Goal: Task Accomplishment & Management: Complete application form

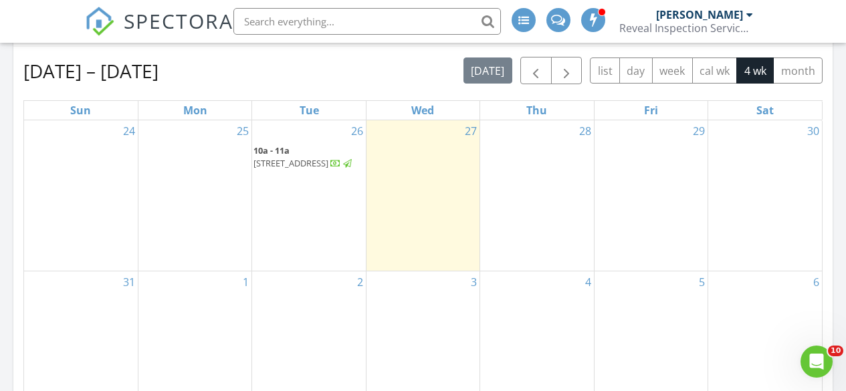
scroll to position [602, 0]
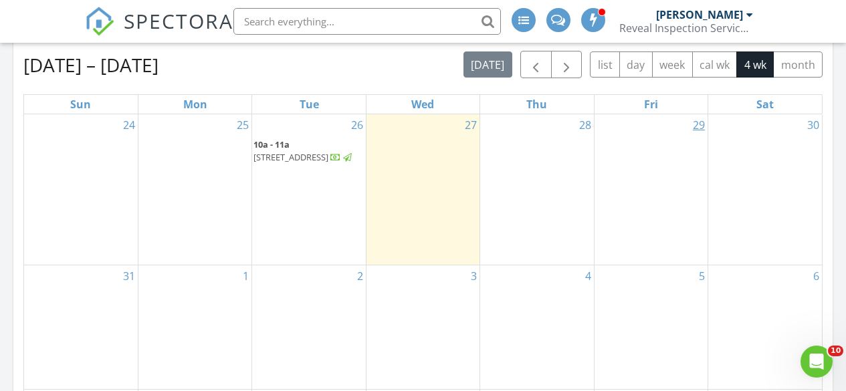
click at [693, 126] on link "29" at bounding box center [698, 124] width 17 height 21
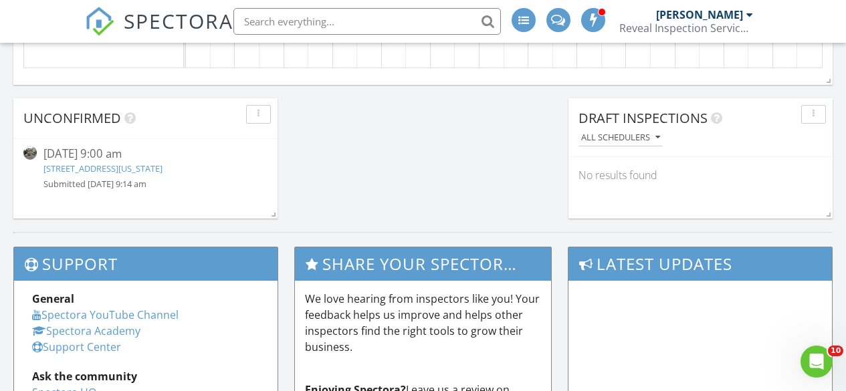
scroll to position [1203, 0]
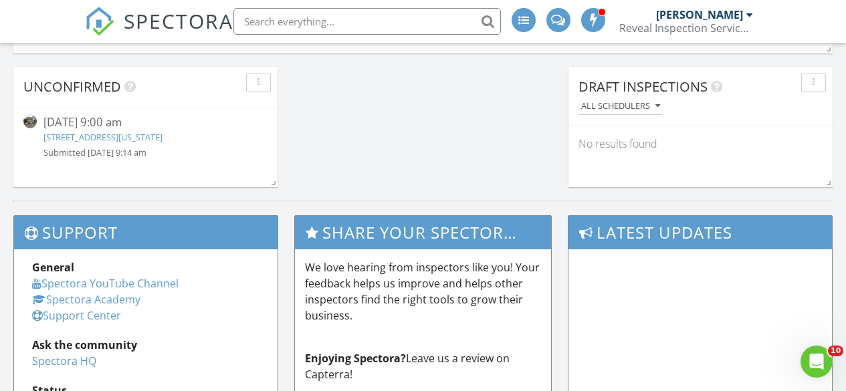
click at [260, 88] on button "button" at bounding box center [258, 83] width 25 height 19
click at [280, 142] on div "Delete" at bounding box center [281, 146] width 48 height 16
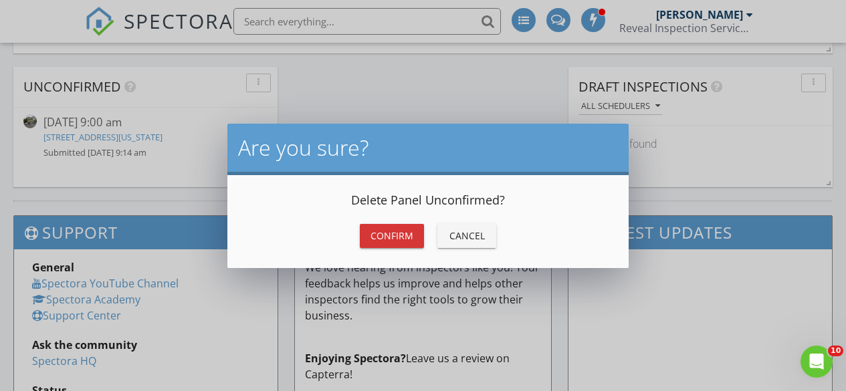
click at [392, 231] on div "Confirm" at bounding box center [391, 236] width 43 height 14
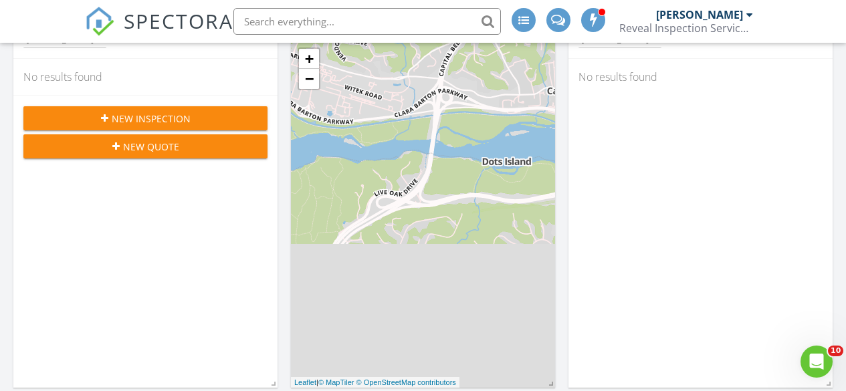
scroll to position [134, 0]
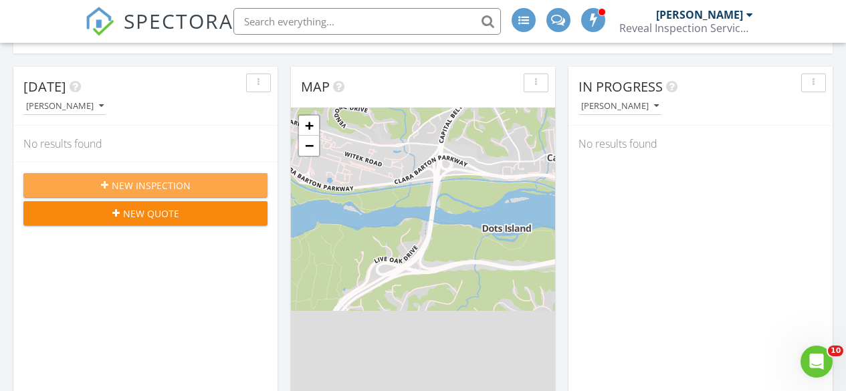
click at [220, 185] on div "New Inspection" at bounding box center [145, 185] width 223 height 14
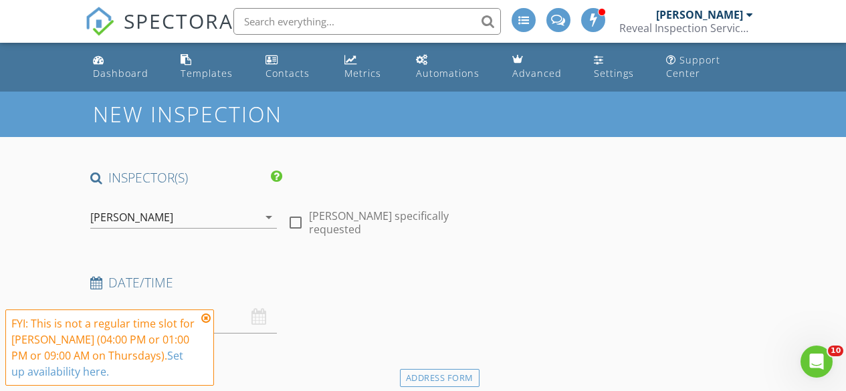
click at [205, 318] on icon at bounding box center [205, 318] width 9 height 11
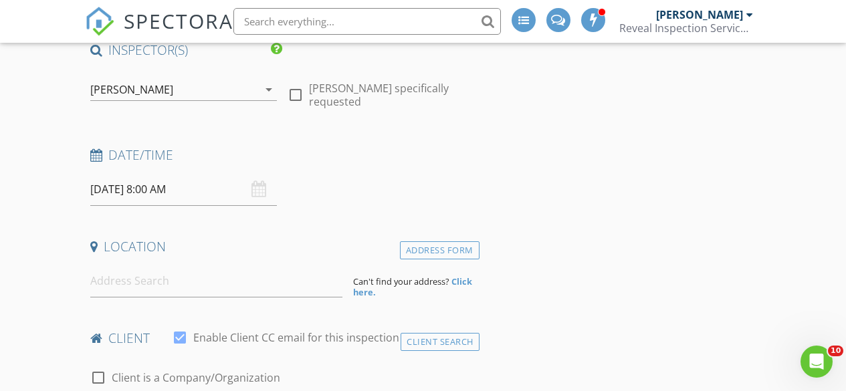
scroll to position [134, 0]
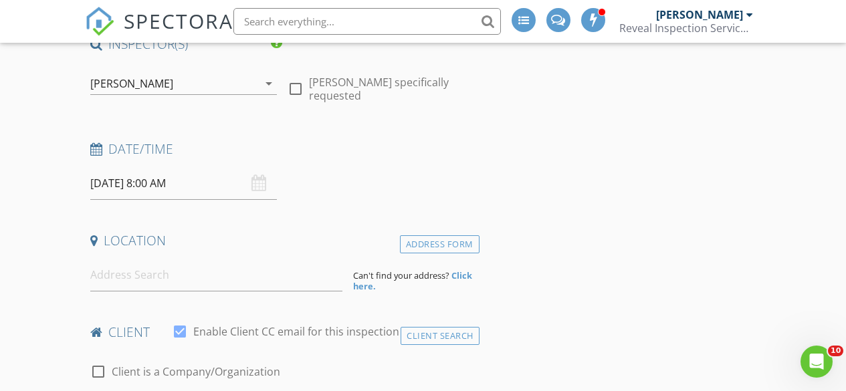
click at [140, 180] on input "08/28/2025 8:00 AM" at bounding box center [183, 183] width 187 height 33
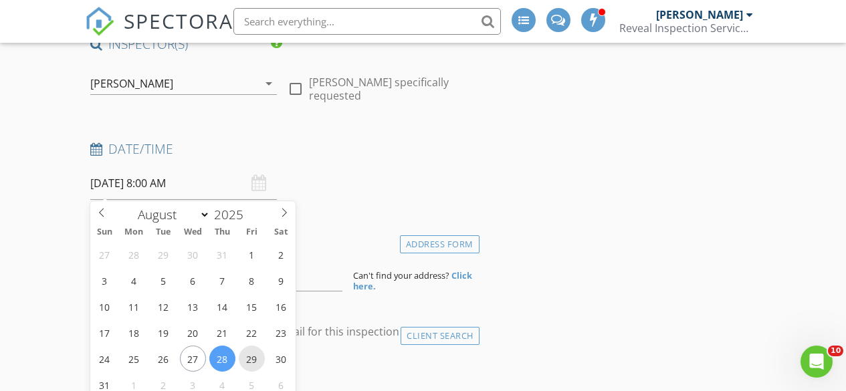
type input "08/29/2025 8:00 AM"
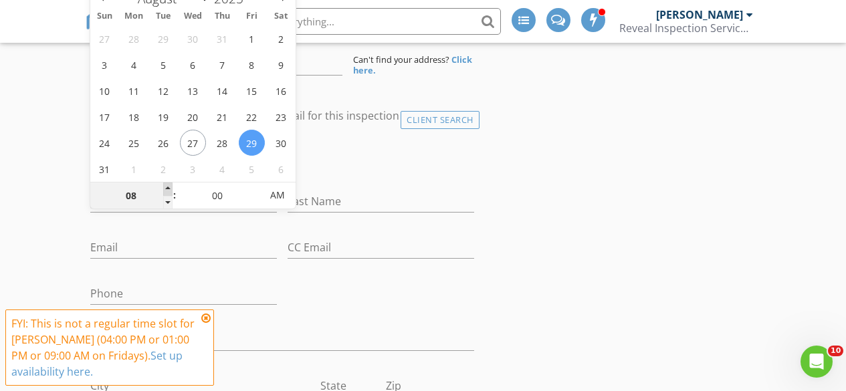
type input "09"
type input "08/29/2025 9:00 AM"
click at [166, 188] on span at bounding box center [167, 188] width 9 height 13
type input "10"
type input "08/29/2025 10:00 AM"
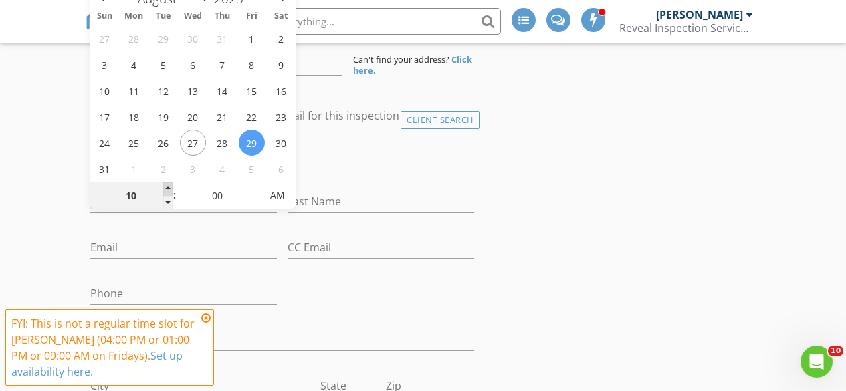
click at [166, 188] on span at bounding box center [167, 188] width 9 height 13
type input "05"
type input "08/29/2025 10:05 AM"
click at [251, 187] on span at bounding box center [253, 188] width 9 height 13
type input "10"
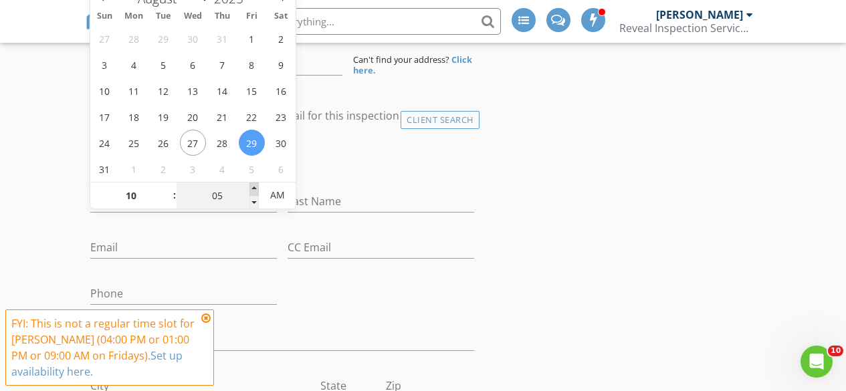
type input "08/29/2025 10:10 AM"
click at [251, 187] on span at bounding box center [253, 188] width 9 height 13
type input "15"
type input "08/29/2025 10:15 AM"
click at [251, 187] on span at bounding box center [253, 188] width 9 height 13
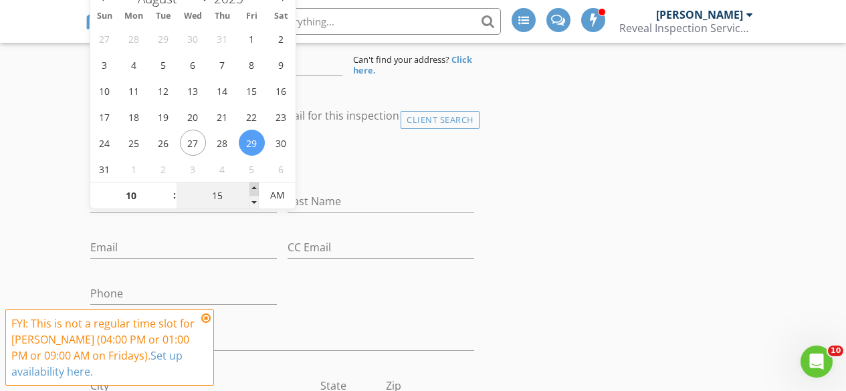
type input "20"
type input "08/29/2025 10:20 AM"
click at [251, 187] on span at bounding box center [253, 188] width 9 height 13
type input "25"
type input "08/29/2025 10:25 AM"
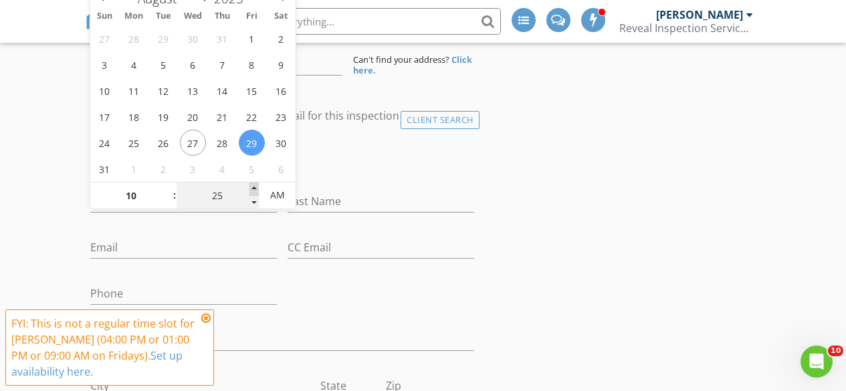
click at [251, 187] on span at bounding box center [253, 188] width 9 height 13
type input "30"
type input "[DATE] 10:30 AM"
click at [251, 187] on span at bounding box center [253, 188] width 9 height 13
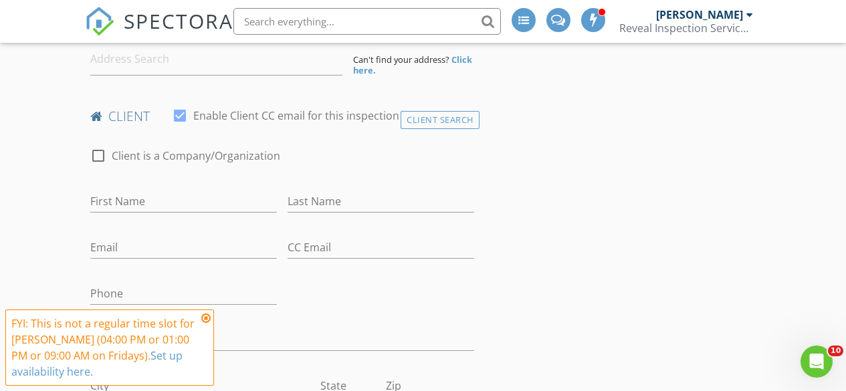
click at [349, 148] on div "check_box_outline_blank Client is a Company/Organization" at bounding box center [282, 162] width 384 height 35
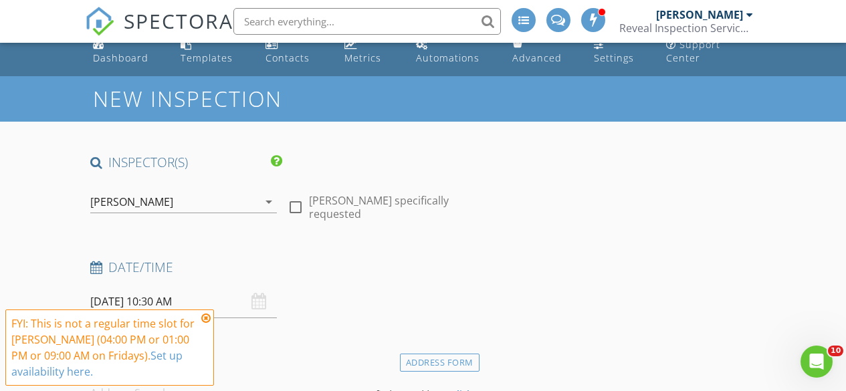
scroll to position [216, 0]
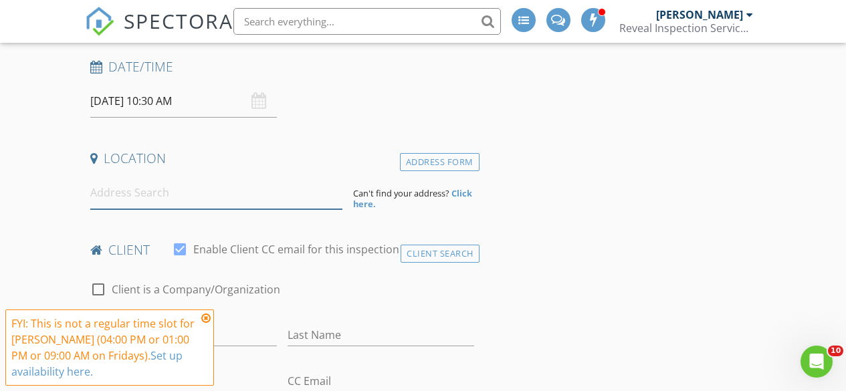
click at [132, 202] on input at bounding box center [216, 192] width 253 height 33
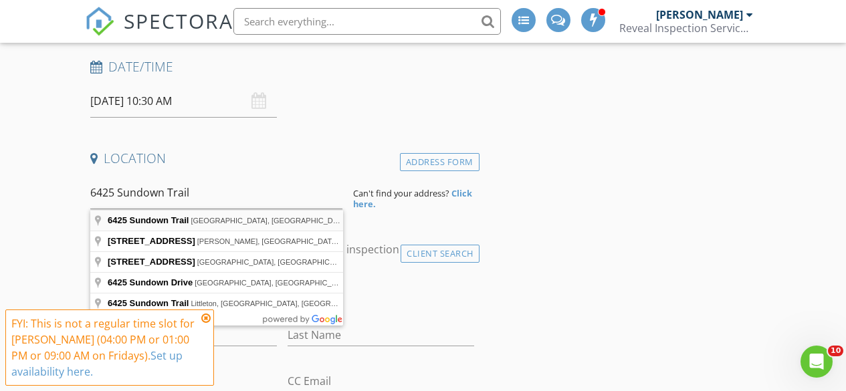
type input "6425 Sundown Trail, Columbia, MD, USA"
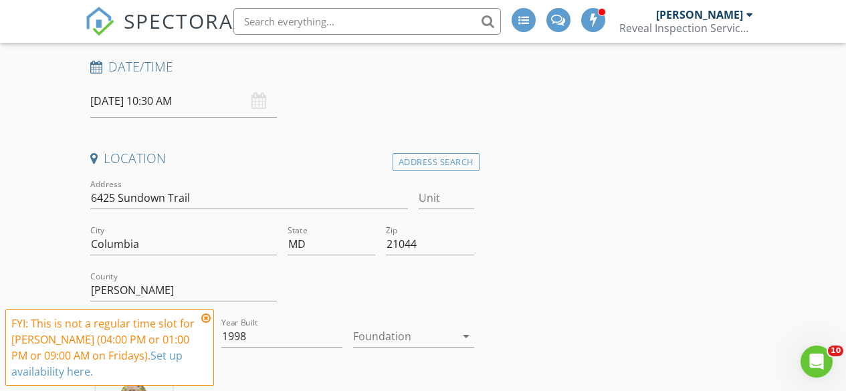
scroll to position [350, 0]
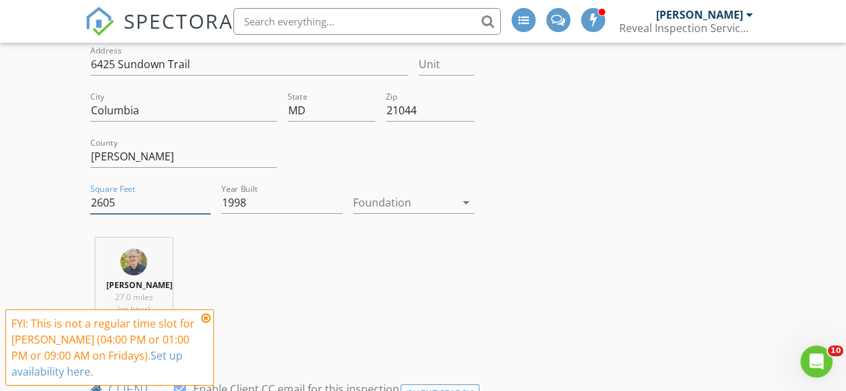
drag, startPoint x: 114, startPoint y: 205, endPoint x: 88, endPoint y: 202, distance: 26.2
click at [88, 202] on div "Square Feet 2605" at bounding box center [151, 204] width 132 height 46
type input "4325"
click at [208, 316] on icon at bounding box center [205, 318] width 9 height 11
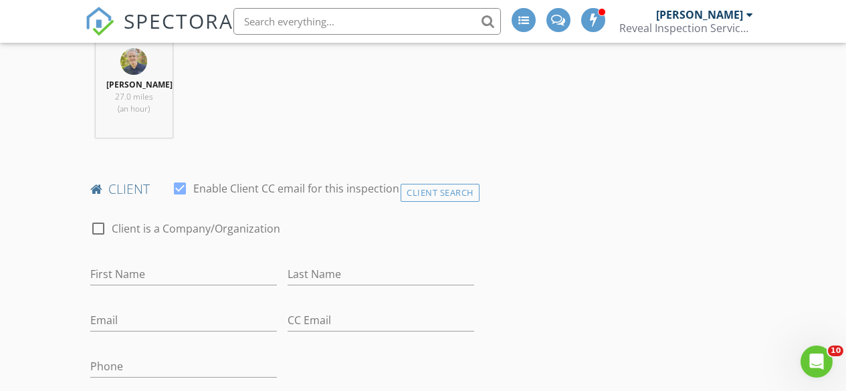
scroll to position [617, 0]
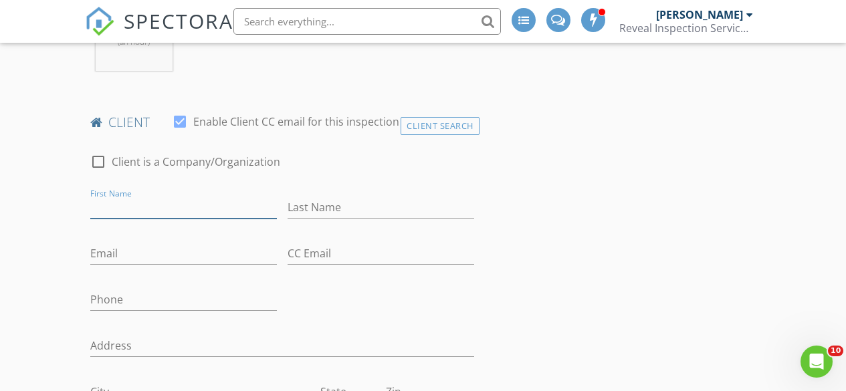
click at [156, 211] on input "First Name" at bounding box center [183, 208] width 187 height 22
type input "[PERSON_NAME]"
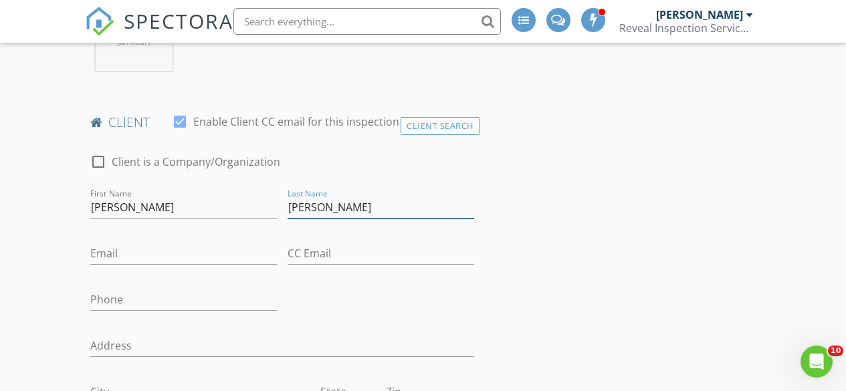
type input "[PERSON_NAME]"
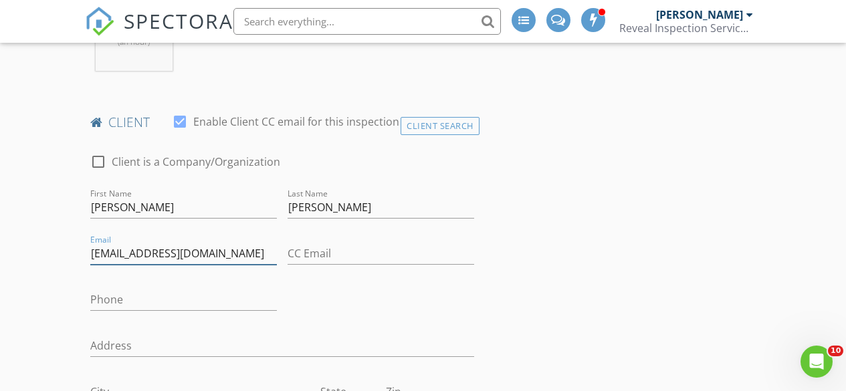
type input "[EMAIL_ADDRESS][DOMAIN_NAME]"
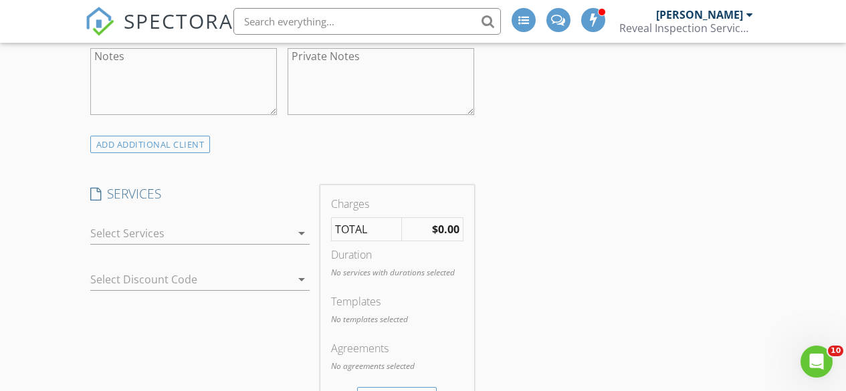
scroll to position [1018, 0]
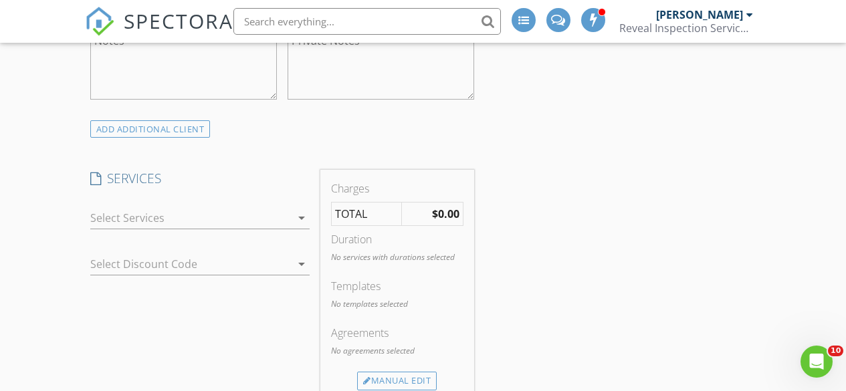
type input "[PHONE_NUMBER]"
click at [298, 214] on icon "arrow_drop_down" at bounding box center [301, 218] width 16 height 16
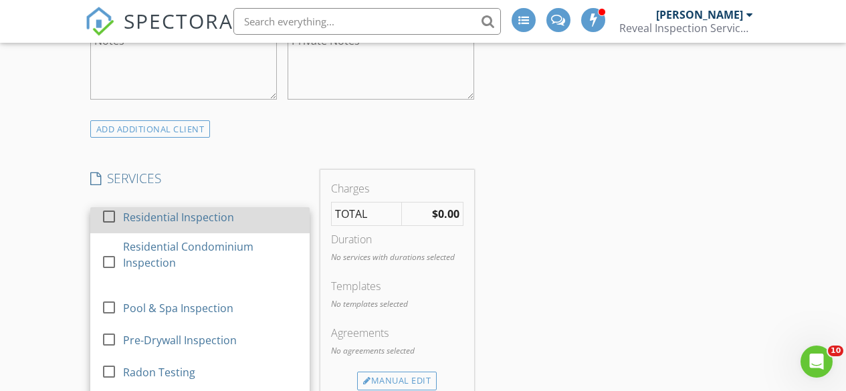
scroll to position [0, 0]
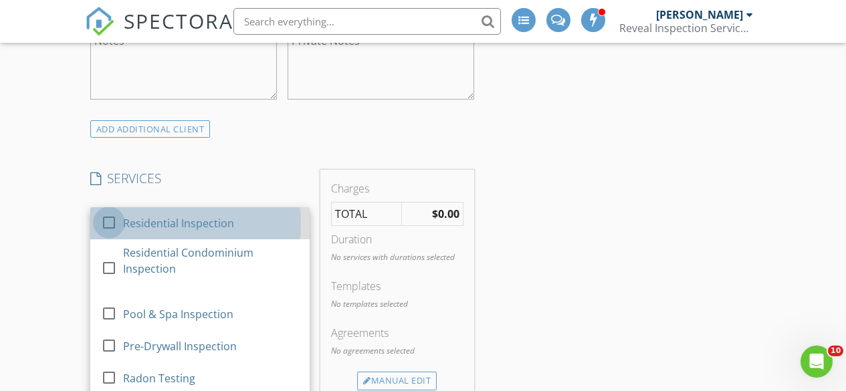
click at [113, 222] on div at bounding box center [109, 222] width 23 height 23
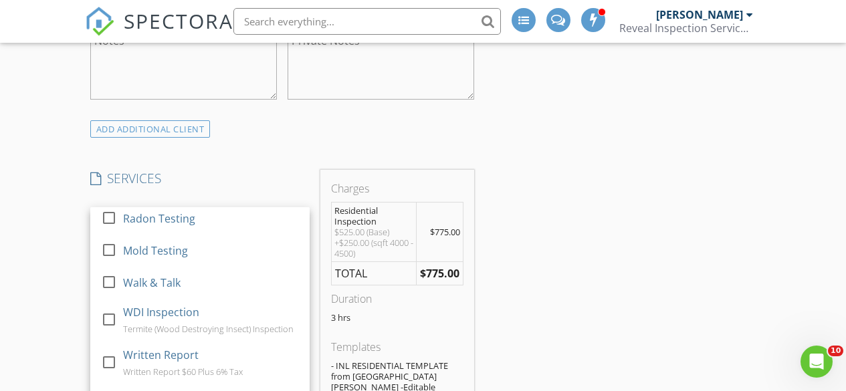
scroll to position [161, 0]
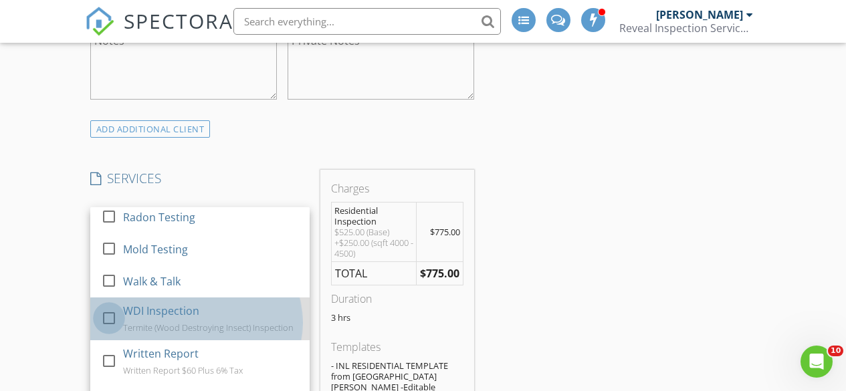
click at [105, 322] on div at bounding box center [109, 318] width 23 height 23
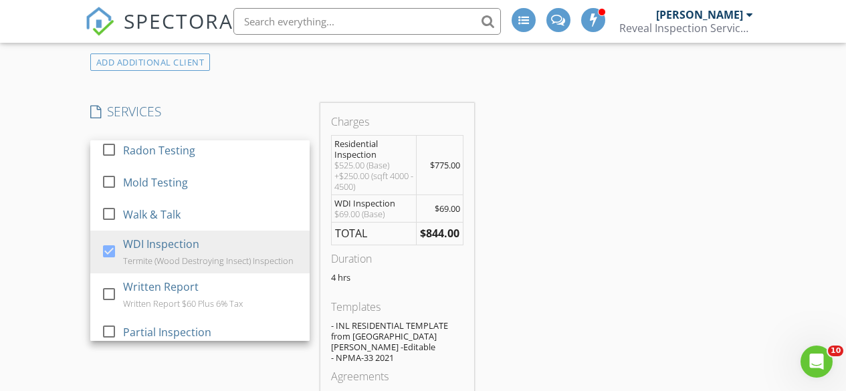
scroll to position [1219, 0]
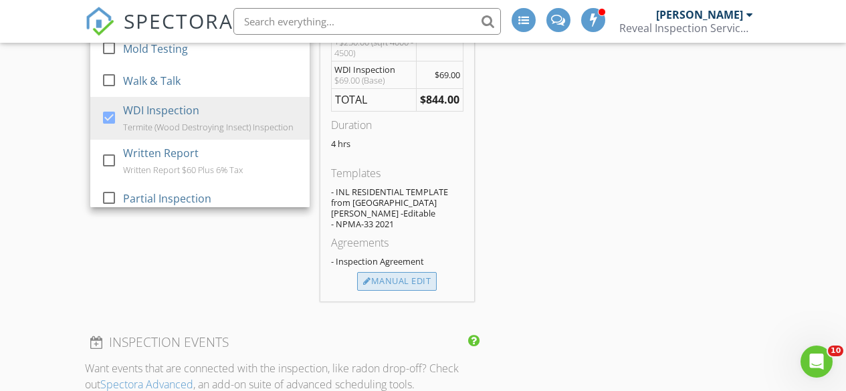
click at [406, 272] on div "Manual Edit" at bounding box center [397, 281] width 80 height 19
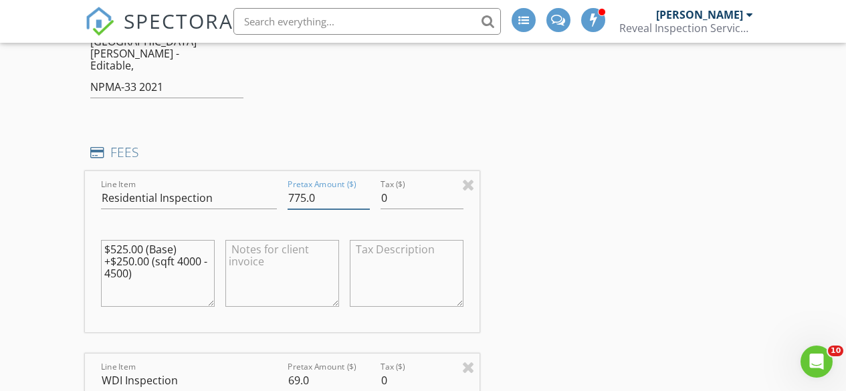
drag, startPoint x: 304, startPoint y: 176, endPoint x: 287, endPoint y: 175, distance: 16.8
click at [287, 187] on input "775.0" at bounding box center [328, 198] width 83 height 22
type input "695.0"
click at [382, 187] on input "0" at bounding box center [421, 198] width 83 height 22
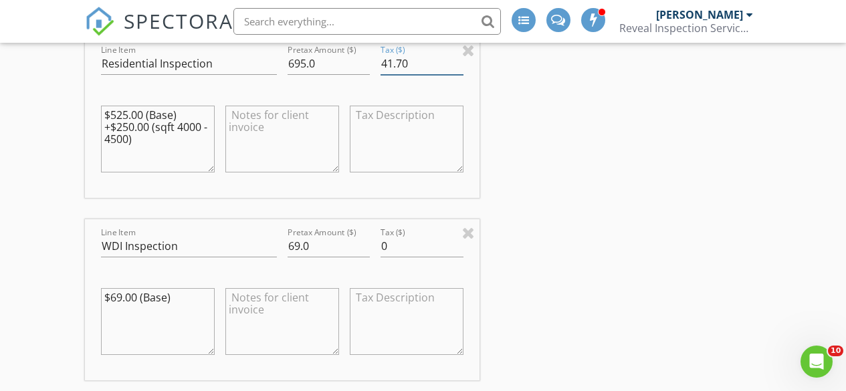
scroll to position [1419, 0]
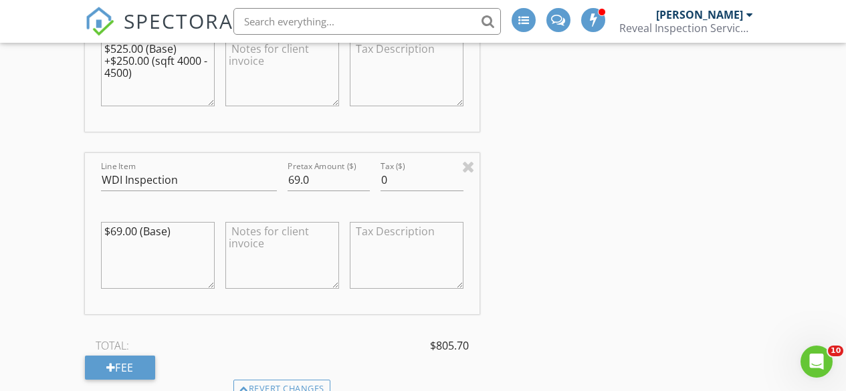
type input "41.70"
click at [294, 169] on input "69.0" at bounding box center [328, 180] width 83 height 22
type input "49.0"
click at [382, 169] on input "0" at bounding box center [421, 180] width 83 height 22
type input "2.94"
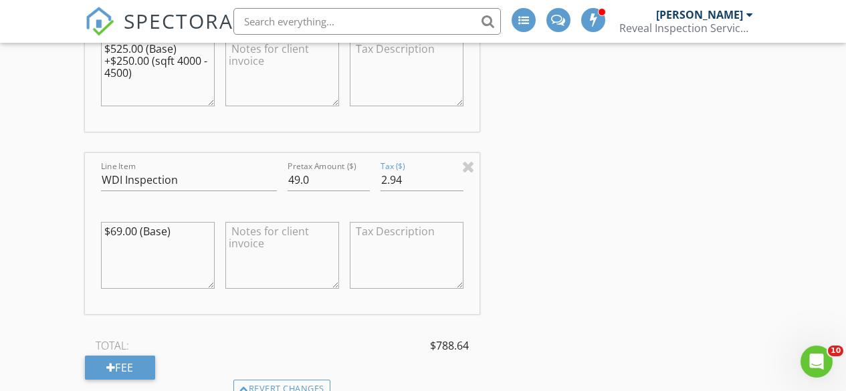
click at [549, 187] on div "INSPECTOR(S) check_box Thomas Ward PRIMARY Thomas Ward arrow_drop_down check_bo…" at bounding box center [423, 125] width 676 height 2751
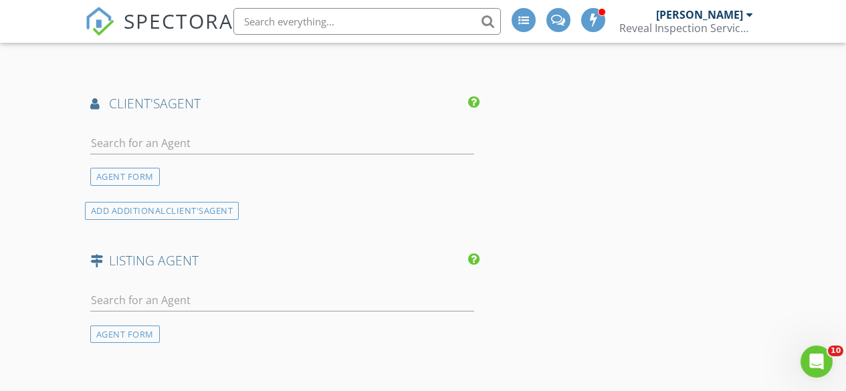
scroll to position [2021, 0]
click at [195, 131] on input "text" at bounding box center [282, 142] width 384 height 22
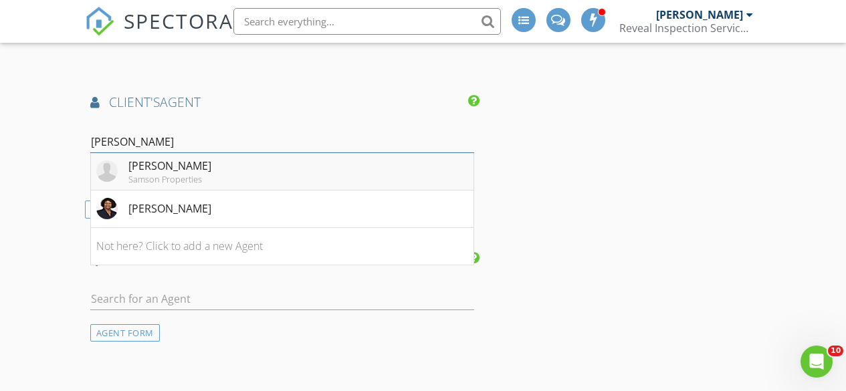
type input "linda"
click at [201, 158] on div "[PERSON_NAME]" at bounding box center [169, 166] width 83 height 16
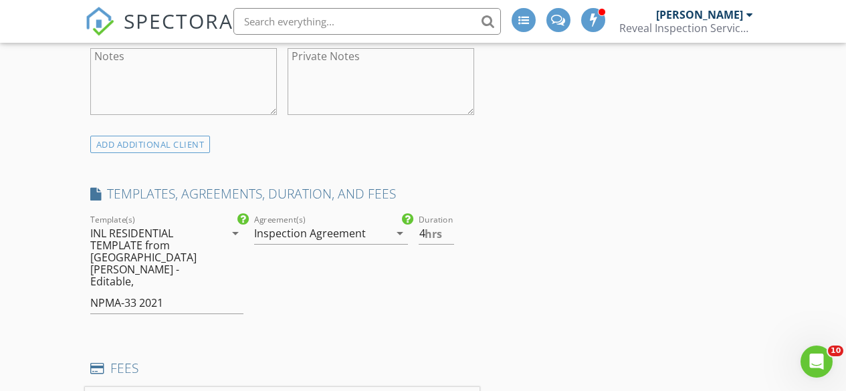
scroll to position [1070, 0]
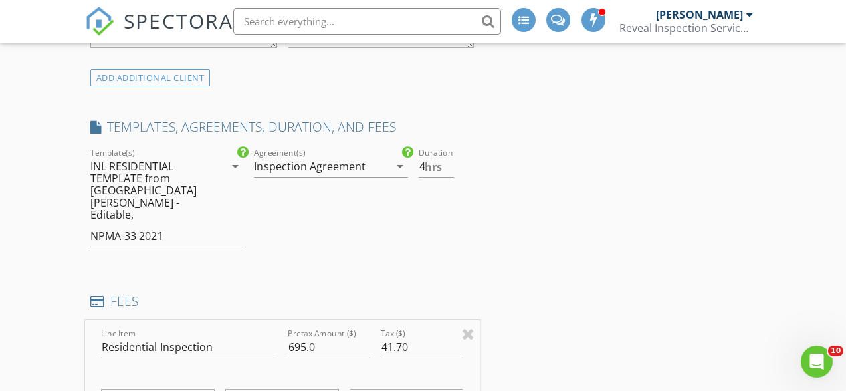
click at [400, 167] on icon "arrow_drop_down" at bounding box center [400, 166] width 16 height 16
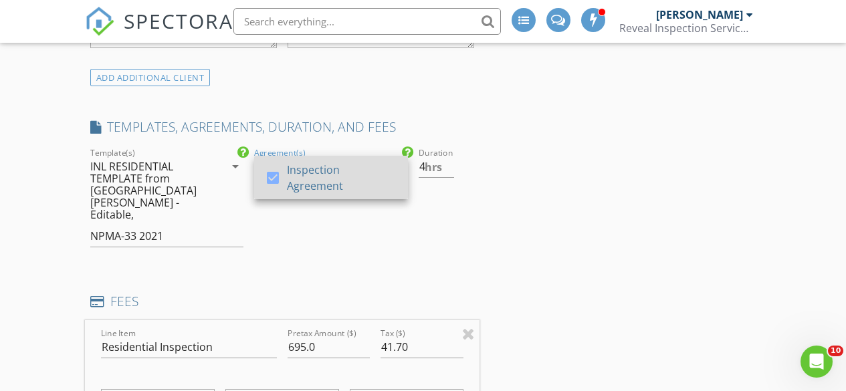
click at [278, 175] on div at bounding box center [272, 177] width 23 height 23
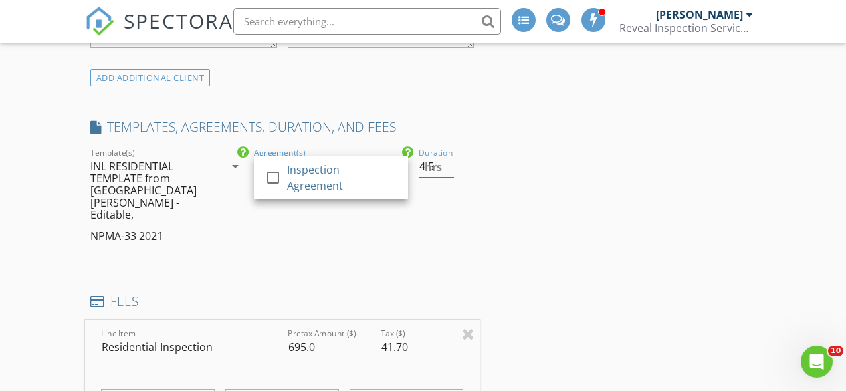
click at [447, 164] on input "4.5" at bounding box center [435, 167] width 35 height 22
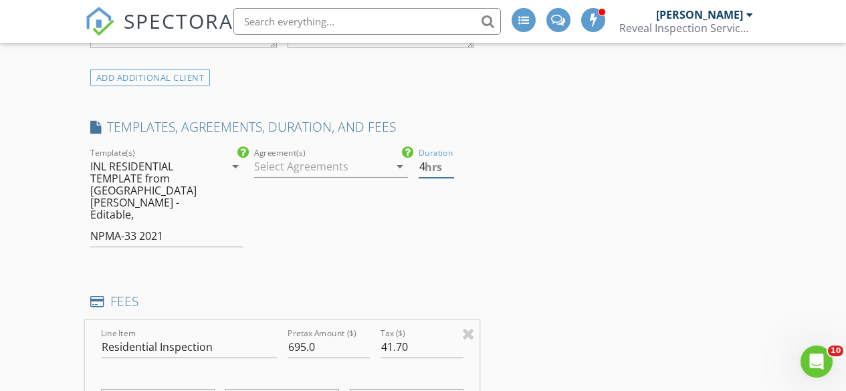
click at [448, 170] on input "4" at bounding box center [435, 167] width 35 height 22
click at [448, 170] on input "3.5" at bounding box center [435, 167] width 35 height 22
type input "3"
click at [448, 170] on input "3" at bounding box center [435, 167] width 35 height 22
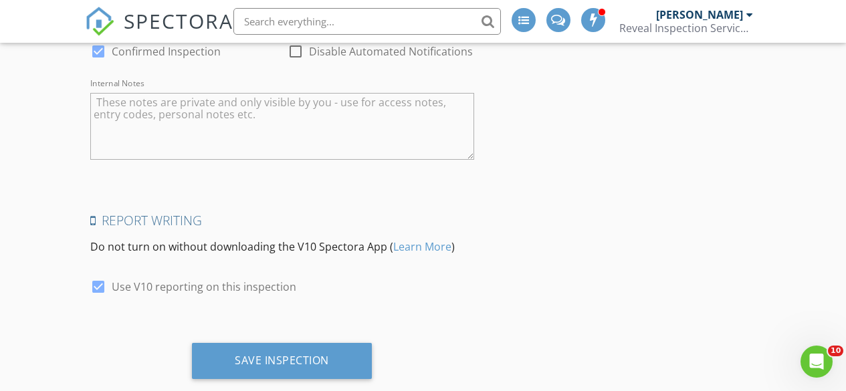
scroll to position [2933, 0]
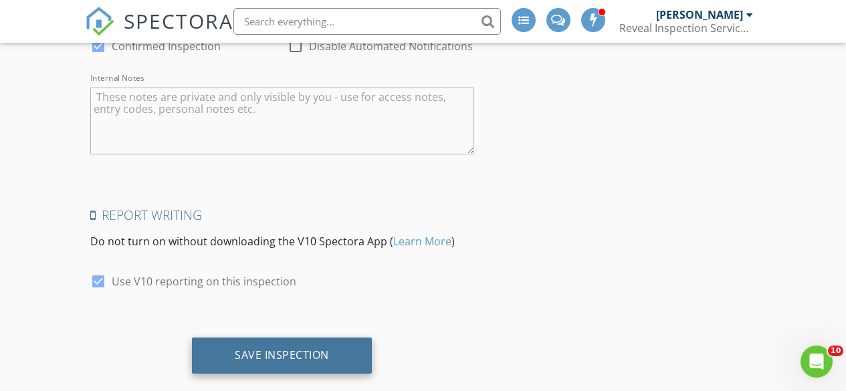
click at [309, 338] on div "Save Inspection" at bounding box center [282, 356] width 180 height 36
